Goal: Complete application form

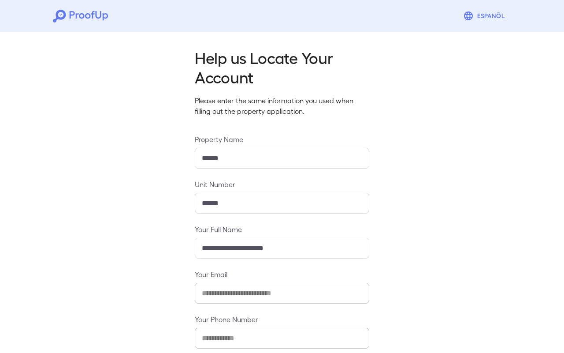
scroll to position [47, 0]
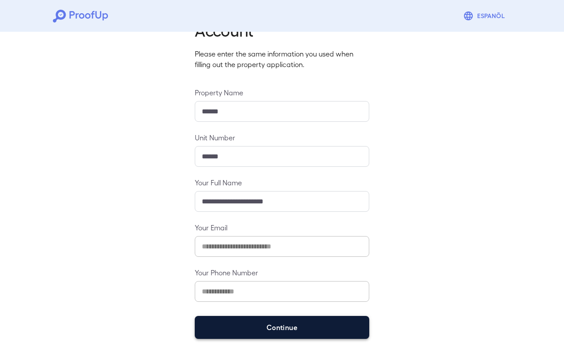
click at [270, 333] on button "Continue" at bounding box center [282, 326] width 174 height 23
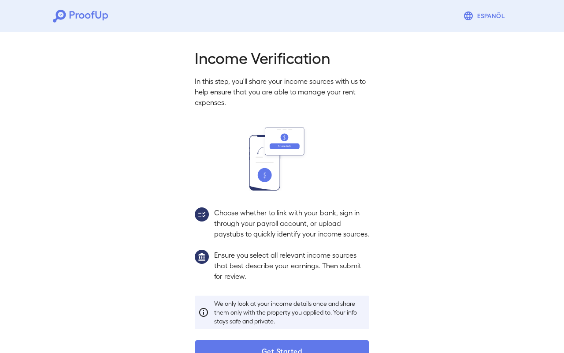
scroll to position [34, 0]
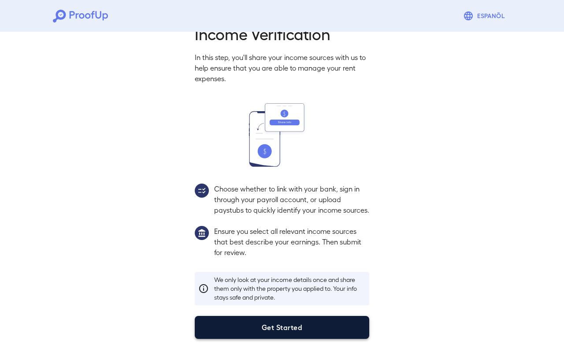
click at [282, 323] on button "Get Started" at bounding box center [282, 326] width 174 height 23
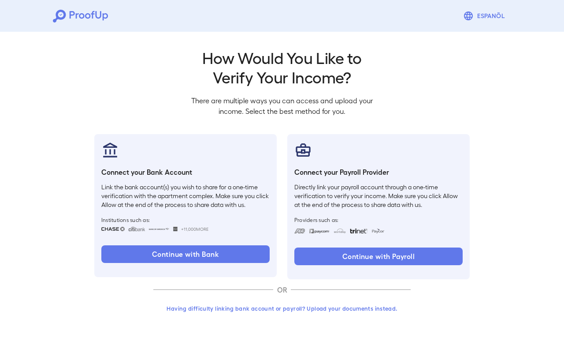
click at [291, 308] on button "Having difficulty linking bank account or payroll? Upload your documents instea…" at bounding box center [281, 308] width 257 height 16
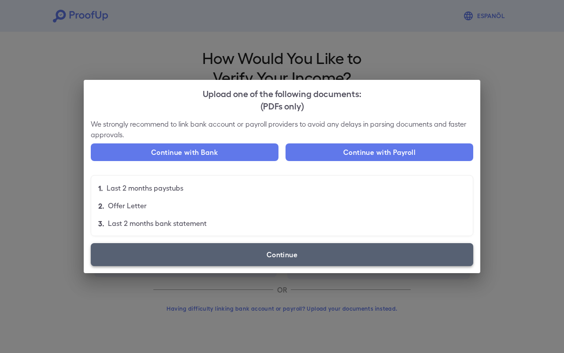
click at [299, 256] on label "Continue" at bounding box center [282, 254] width 382 height 23
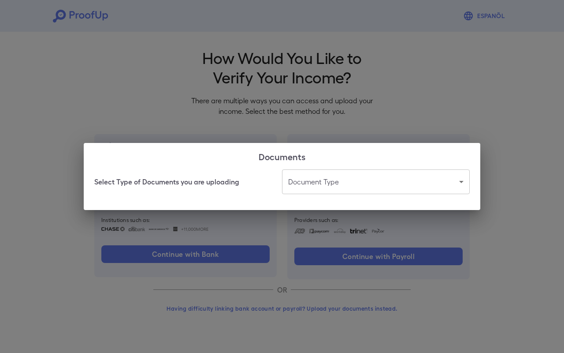
click at [332, 178] on body "Espanõl Go back How Would You Like to Verify Your Income? There are multiple wa…" at bounding box center [282, 168] width 564 height 337
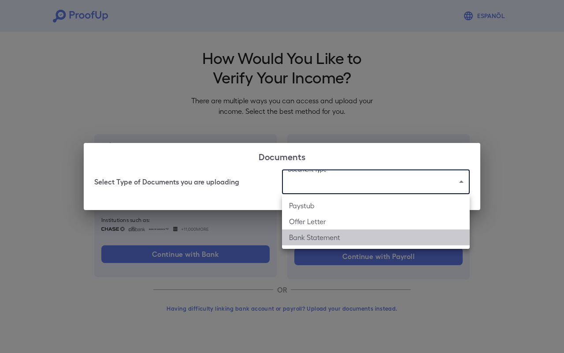
click at [346, 236] on li "Bank Statement" at bounding box center [376, 237] width 188 height 16
type input "**********"
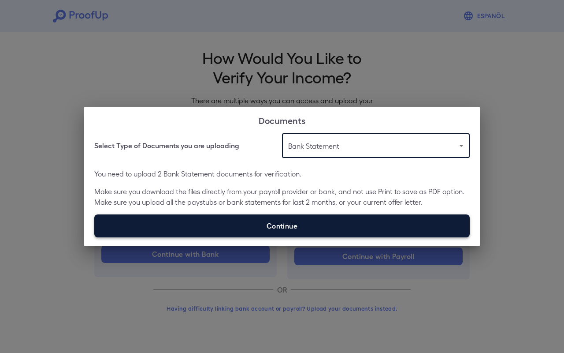
click at [239, 223] on label "Continue" at bounding box center [281, 225] width 375 height 23
click at [95, 237] on input "Continue" at bounding box center [94, 237] width 0 height 0
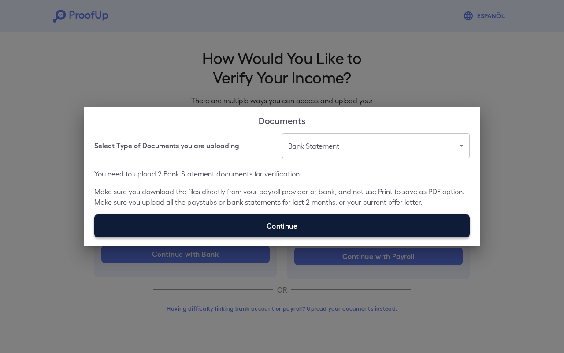
click at [308, 220] on label "Continue" at bounding box center [281, 225] width 375 height 23
click at [95, 237] on input "Continue" at bounding box center [94, 237] width 0 height 0
type input "**********"
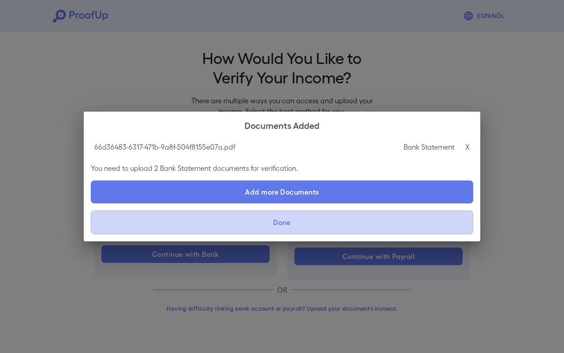
click at [297, 223] on button "Done" at bounding box center [282, 222] width 382 height 24
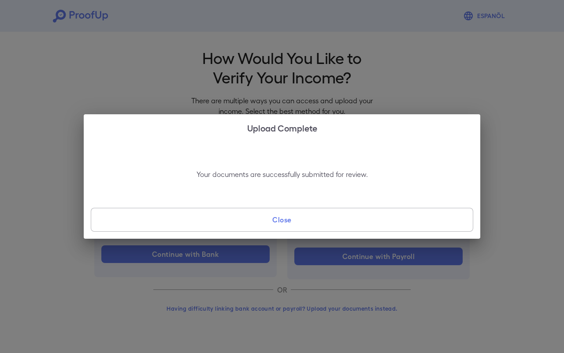
click at [374, 226] on button "Close" at bounding box center [282, 220] width 382 height 24
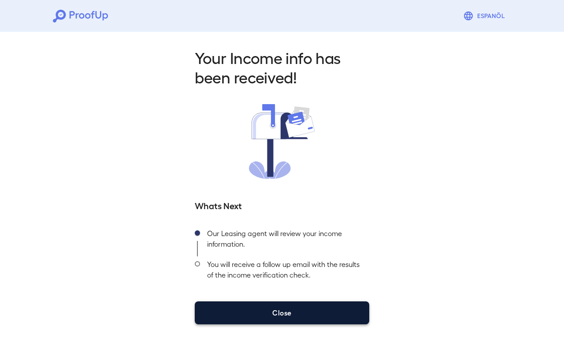
click at [310, 309] on button "Close" at bounding box center [282, 312] width 174 height 23
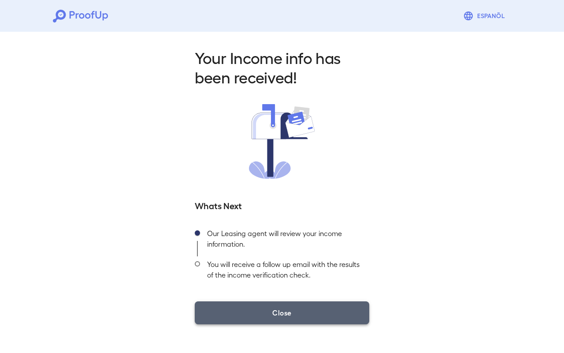
click at [301, 319] on button "Close" at bounding box center [282, 312] width 174 height 23
